Goal: Complete application form

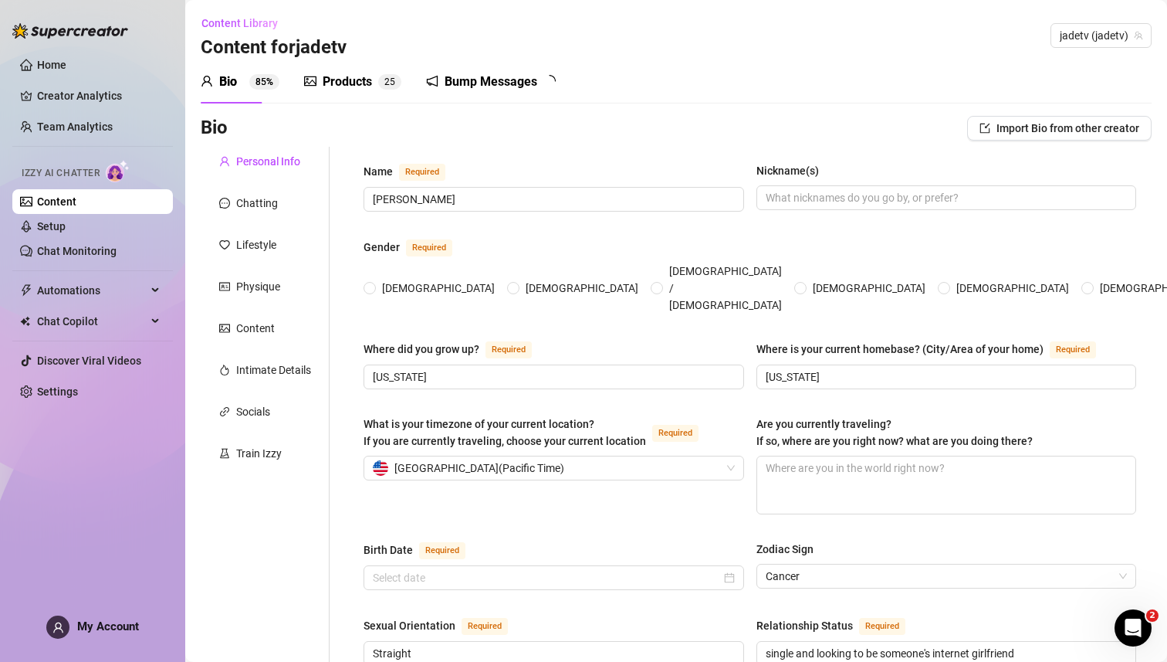
radio input "true"
type input "[DATE]"
click at [794, 98] on div "Bio 85% Products 2 5 Bump Messages 5 3" at bounding box center [676, 81] width 951 height 43
click at [727, 82] on div "Bio 85% Products 2 5 Bump Messages 5 3" at bounding box center [676, 81] width 951 height 43
click at [782, 93] on div "Bio 85% Products 2 5 Bump Messages 5 3" at bounding box center [676, 81] width 951 height 43
